Goal: Find specific page/section: Find specific page/section

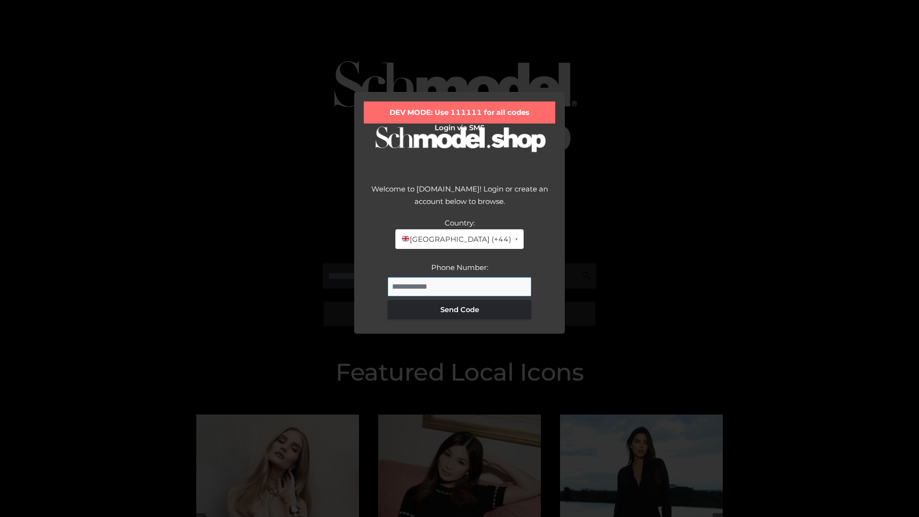
click at [460, 286] on input "Phone Number:" at bounding box center [460, 286] width 144 height 19
type input "**********"
click at [460, 309] on button "Send Code" at bounding box center [460, 309] width 144 height 19
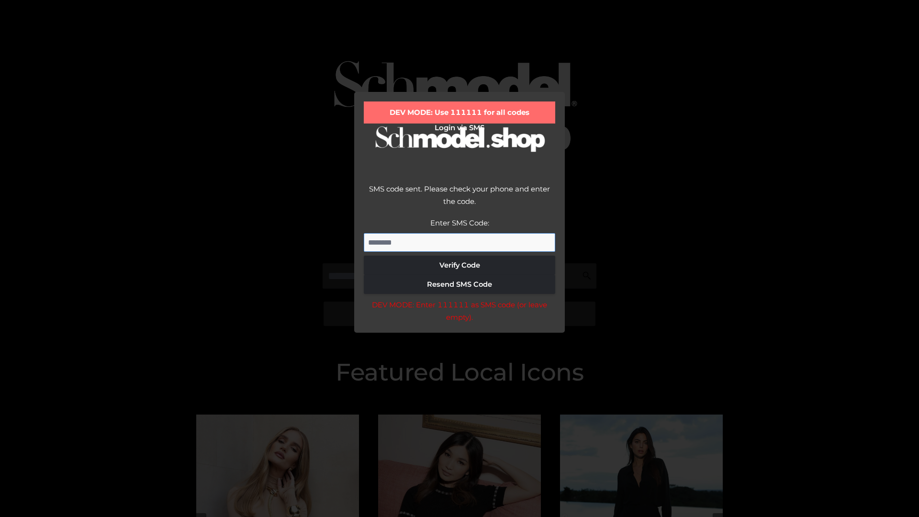
click at [460, 242] on input "Enter SMS Code:" at bounding box center [460, 242] width 192 height 19
type input "******"
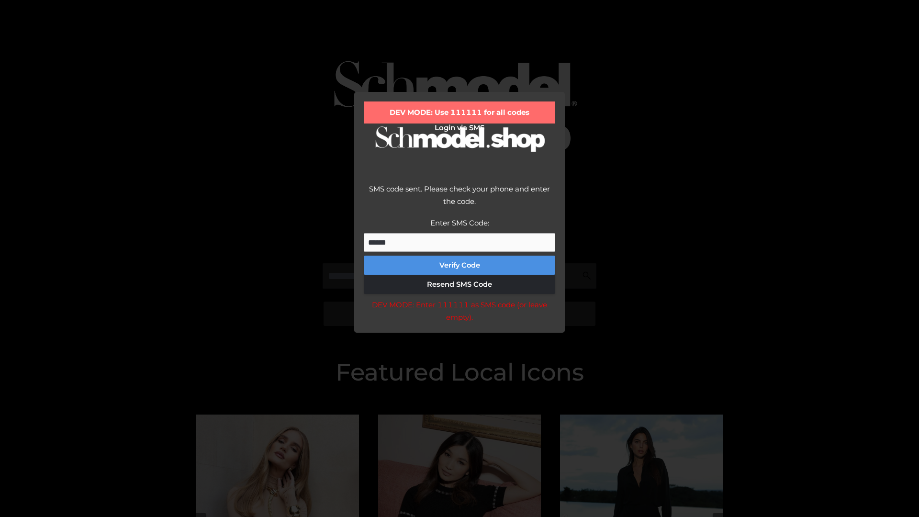
click at [460, 265] on button "Verify Code" at bounding box center [460, 265] width 192 height 19
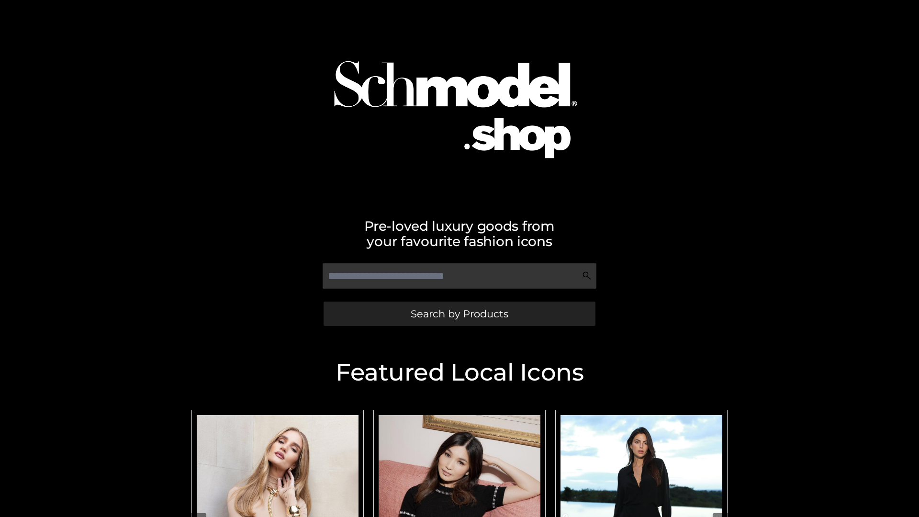
click at [459, 314] on span "Search by Products" at bounding box center [460, 314] width 98 height 10
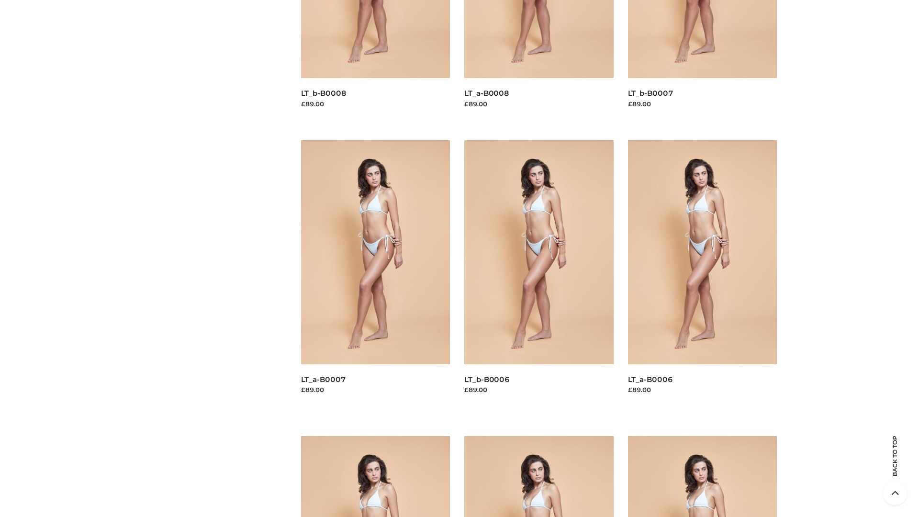
scroll to position [3105, 0]
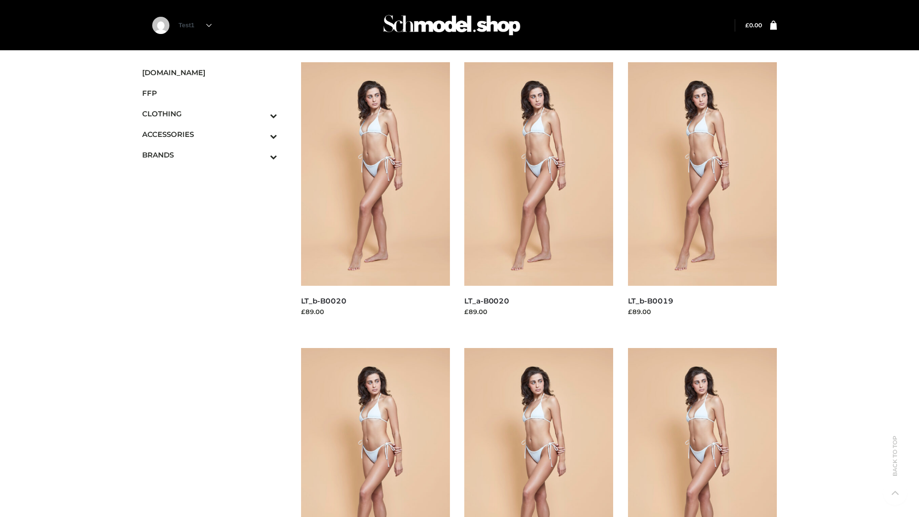
scroll to position [779, 0]
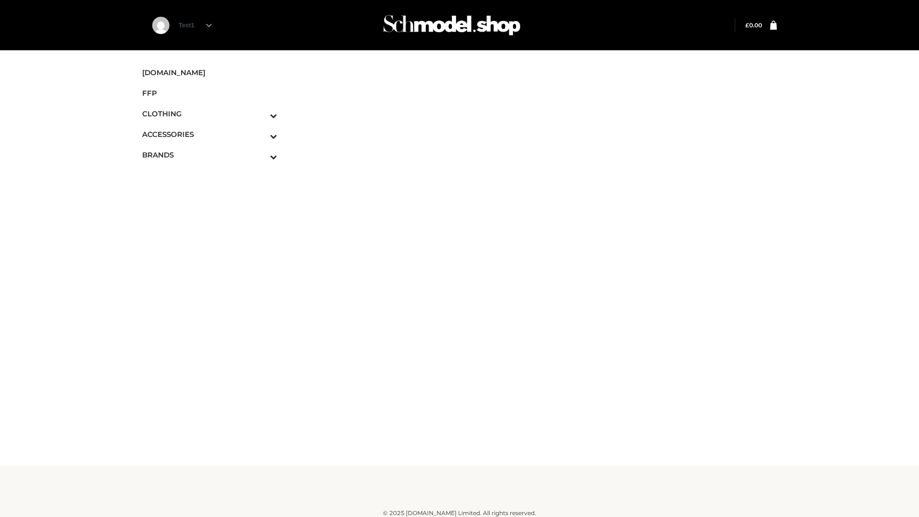
scroll to position [6, 0]
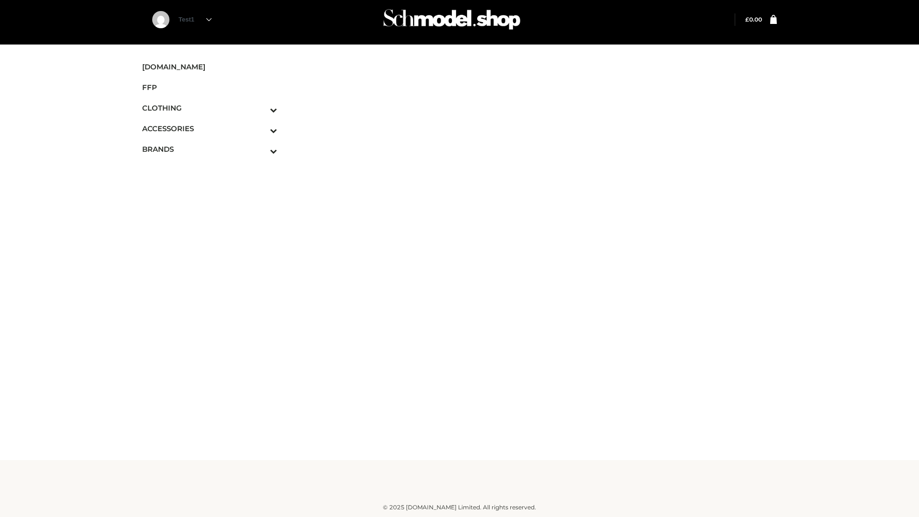
click at [473, 26] on img at bounding box center [452, 19] width 144 height 38
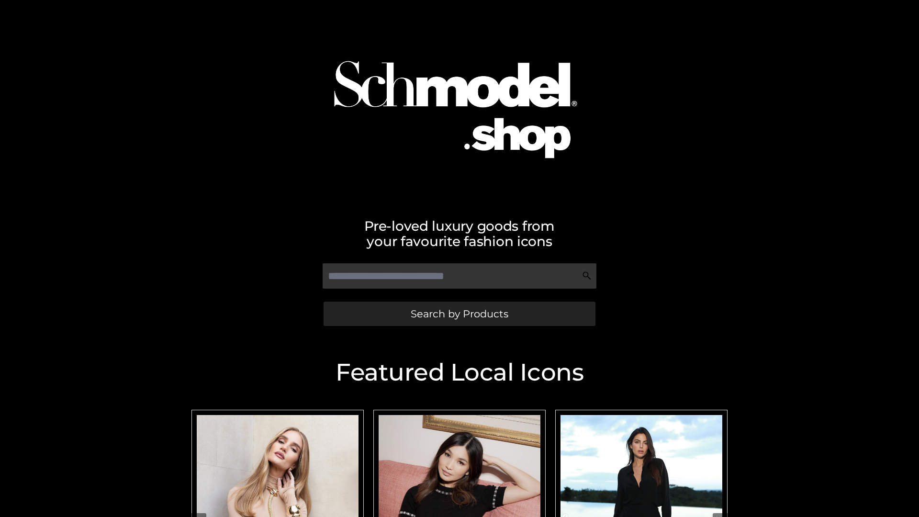
click at [459, 314] on span "Search by Products" at bounding box center [460, 314] width 98 height 10
